Goal: Information Seeking & Learning: Check status

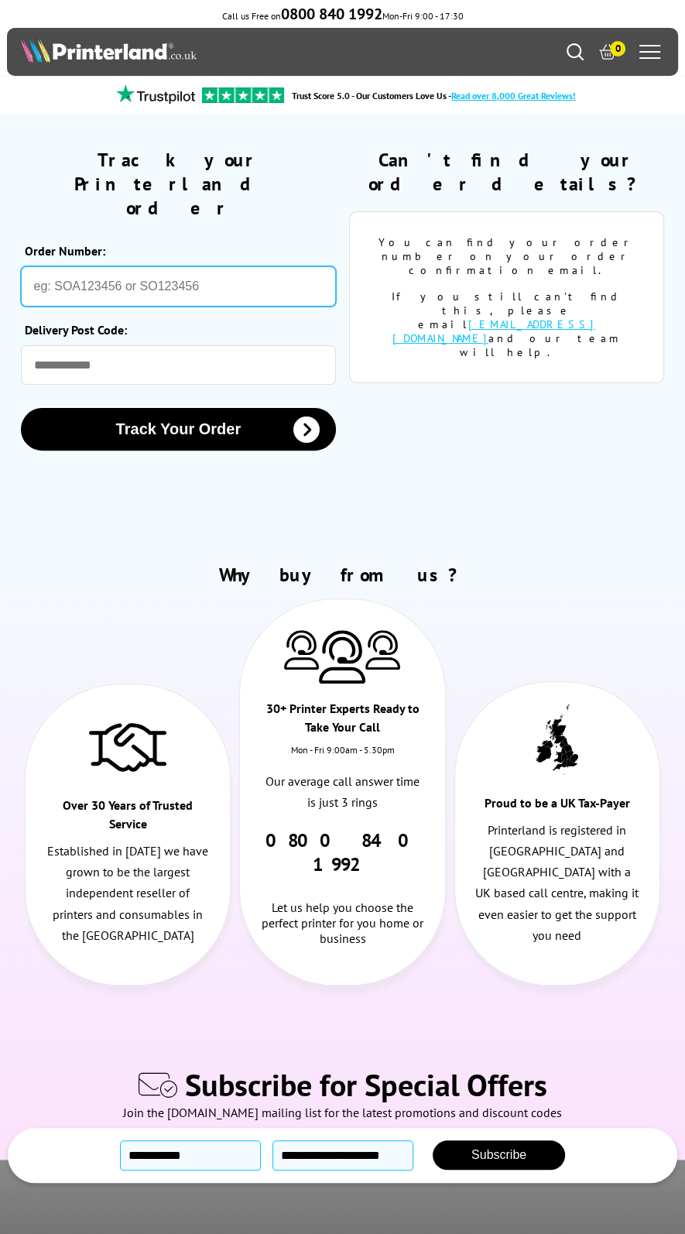
click at [133, 266] on input "Order Number:" at bounding box center [179, 286] width 316 height 40
paste input "SOA2976075"
type input "SOA2976075"
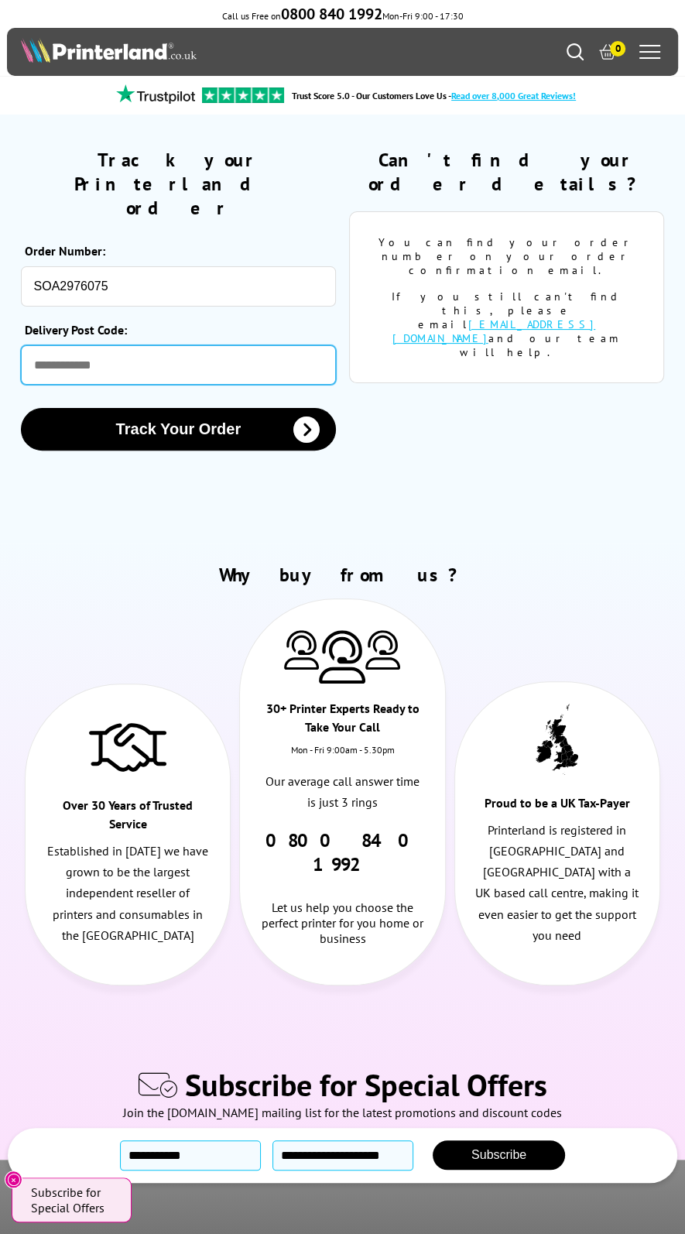
click at [122, 345] on input "Delivery Post Code:" at bounding box center [179, 364] width 316 height 39
type input "********"
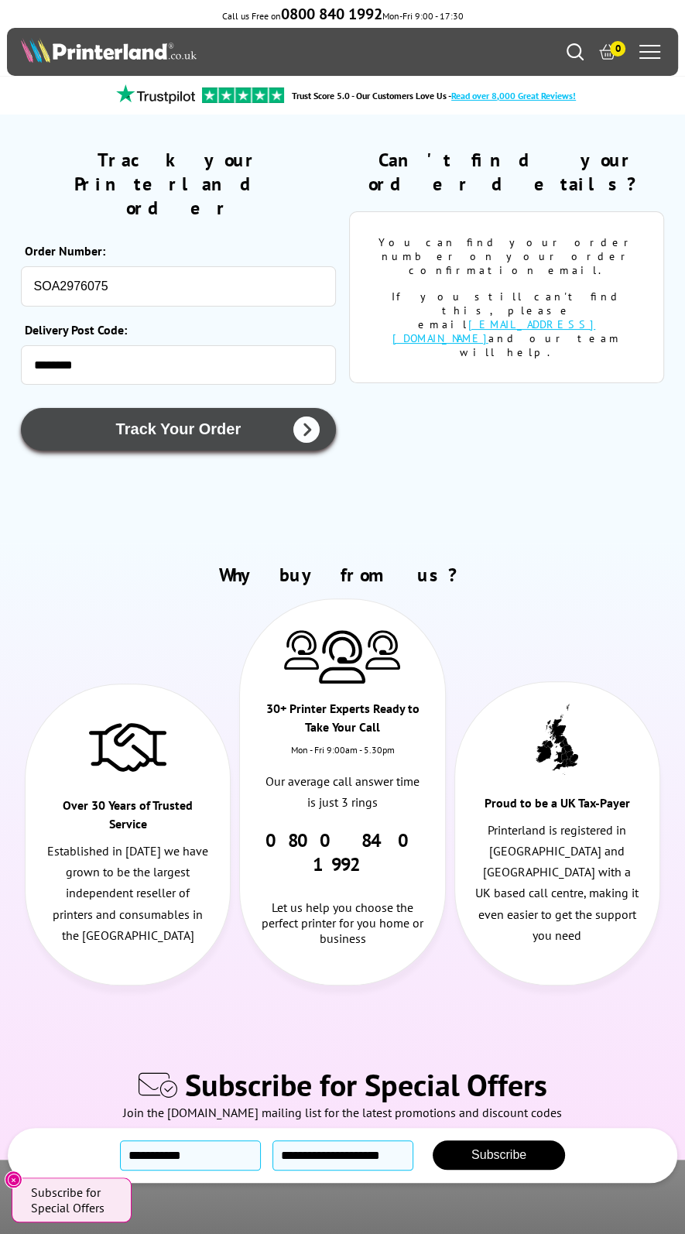
click at [158, 408] on button "Track Your Order" at bounding box center [179, 429] width 316 height 43
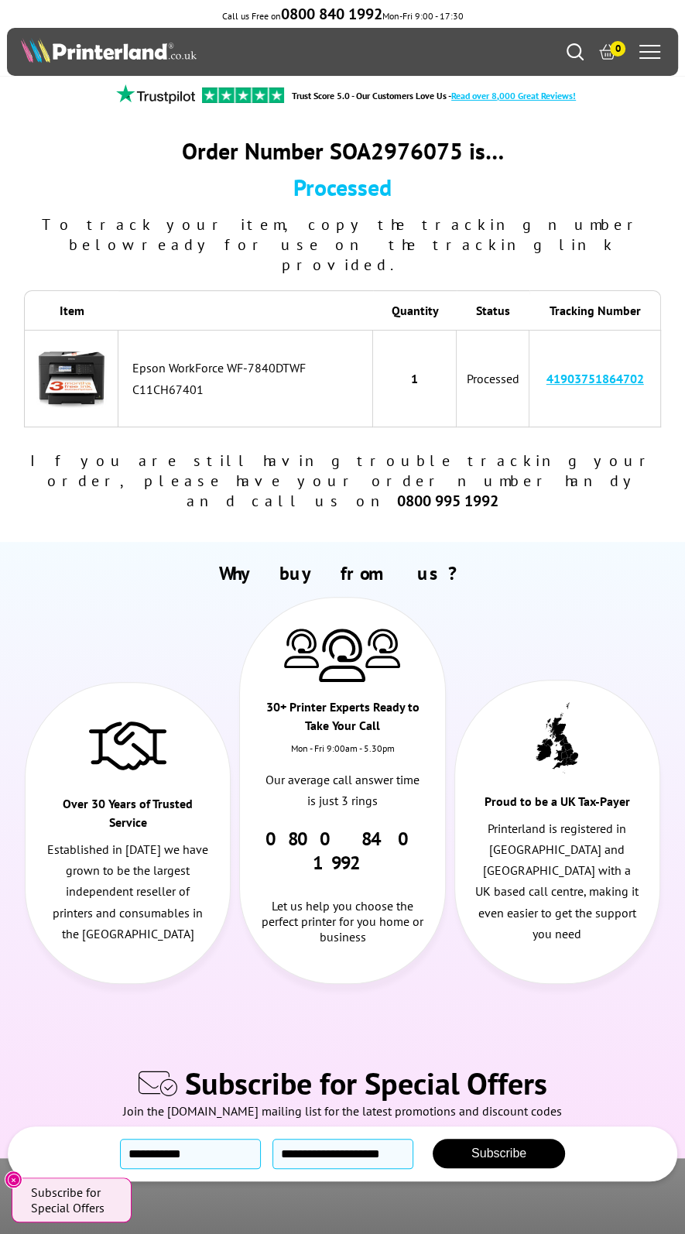
click at [571, 371] on link "41903751864702" at bounding box center [596, 378] width 98 height 15
drag, startPoint x: 650, startPoint y: 337, endPoint x: 542, endPoint y: 341, distance: 108.5
click at [542, 341] on td "41903751864702" at bounding box center [595, 379] width 131 height 98
copy link "41903751864702"
